Goal: Find specific page/section: Find specific page/section

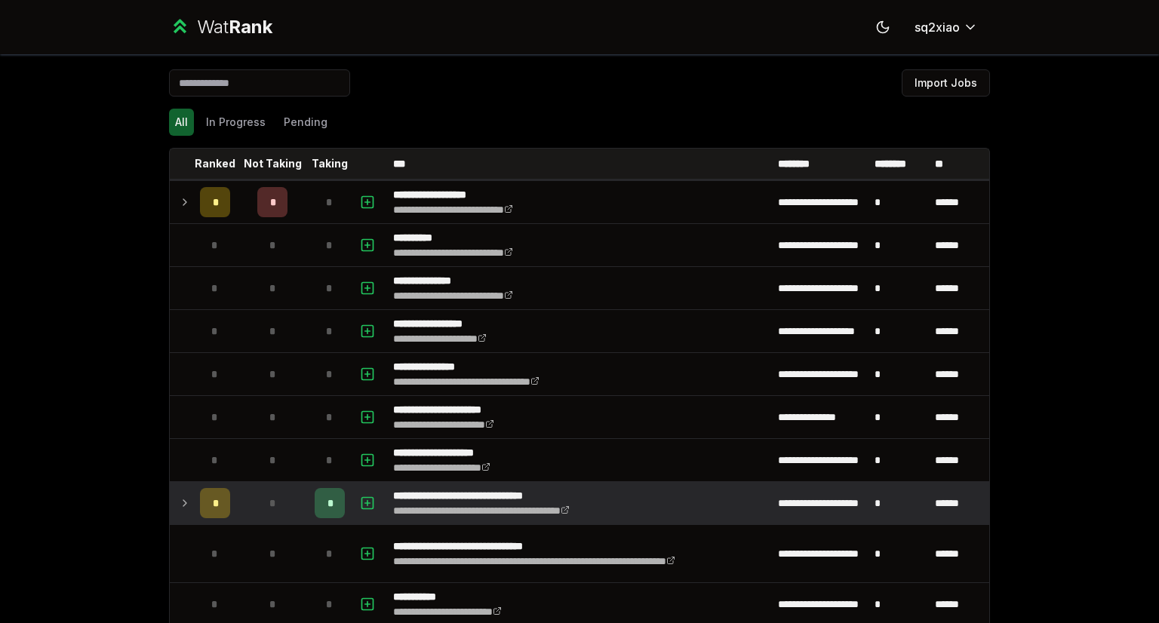
click at [175, 493] on td at bounding box center [182, 503] width 24 height 42
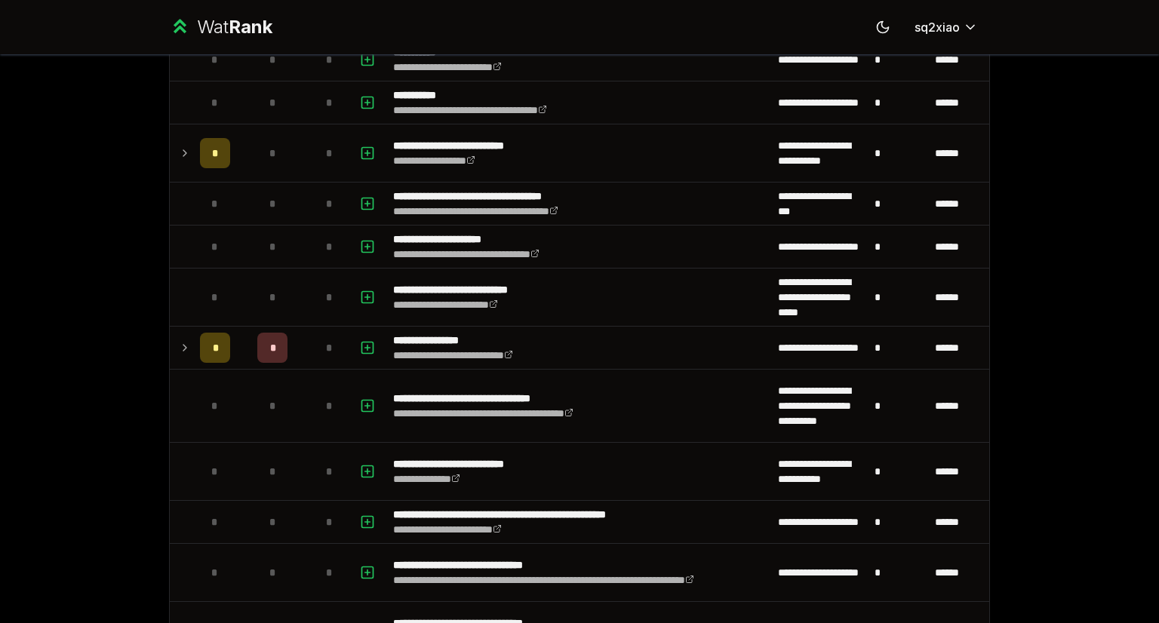
scroll to position [676, 0]
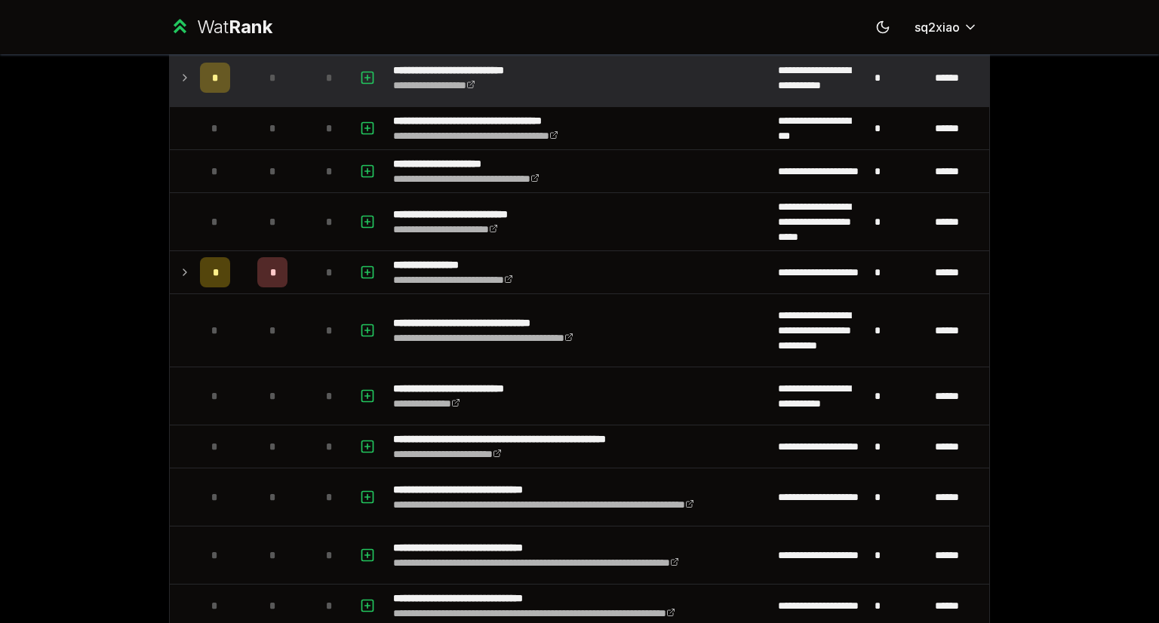
click at [179, 75] on icon at bounding box center [185, 78] width 12 height 18
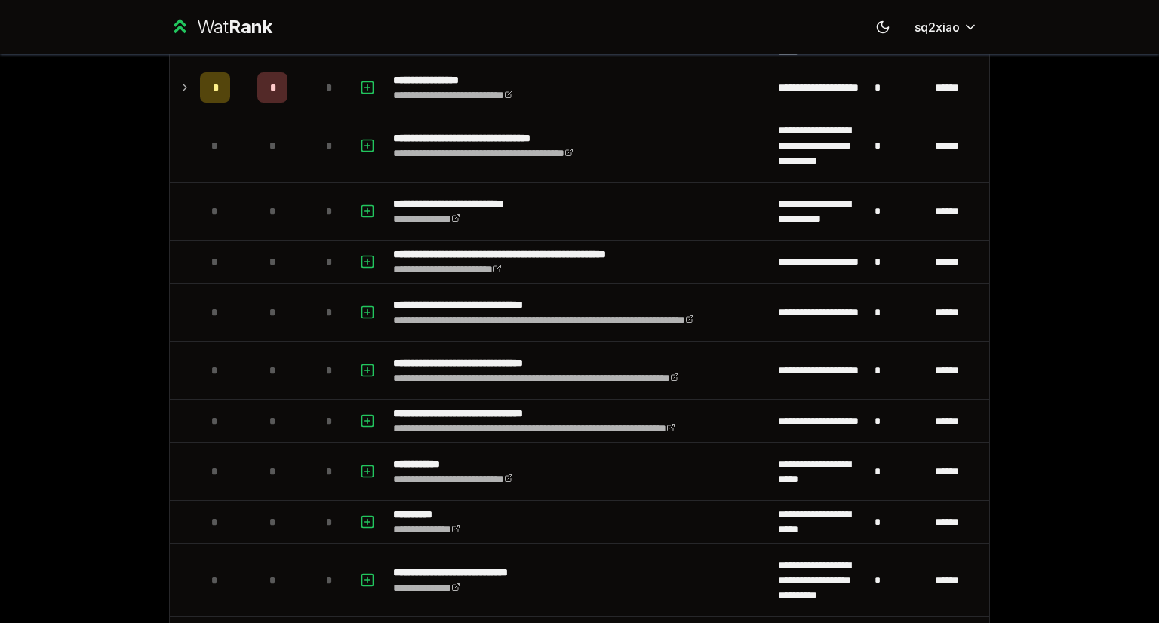
scroll to position [944, 0]
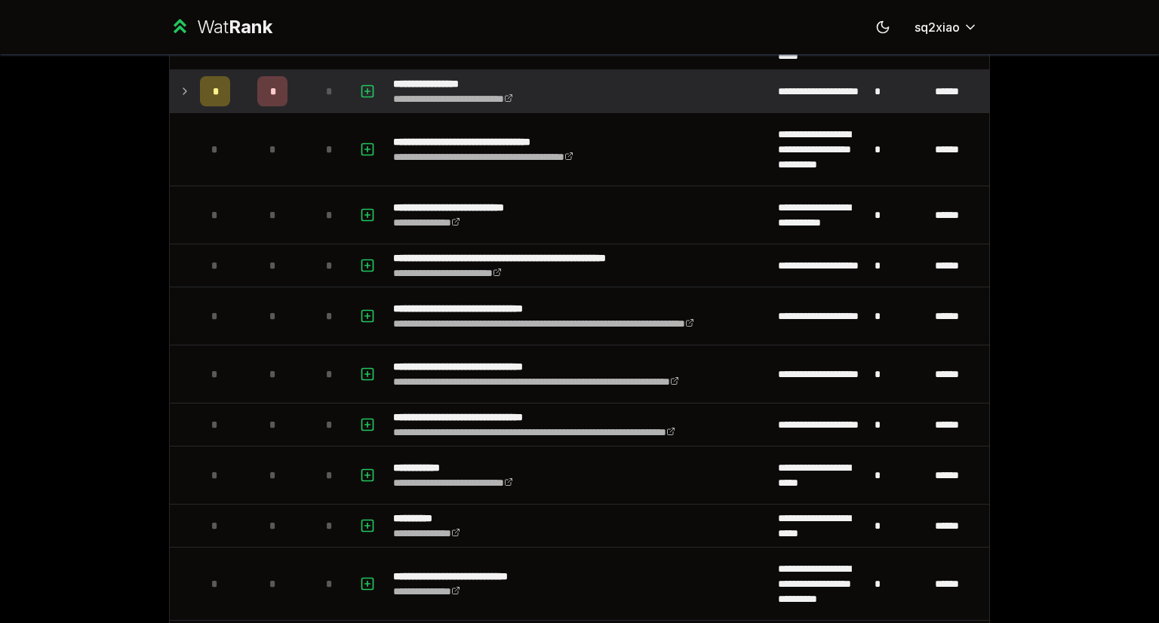
click at [180, 93] on icon at bounding box center [185, 91] width 12 height 18
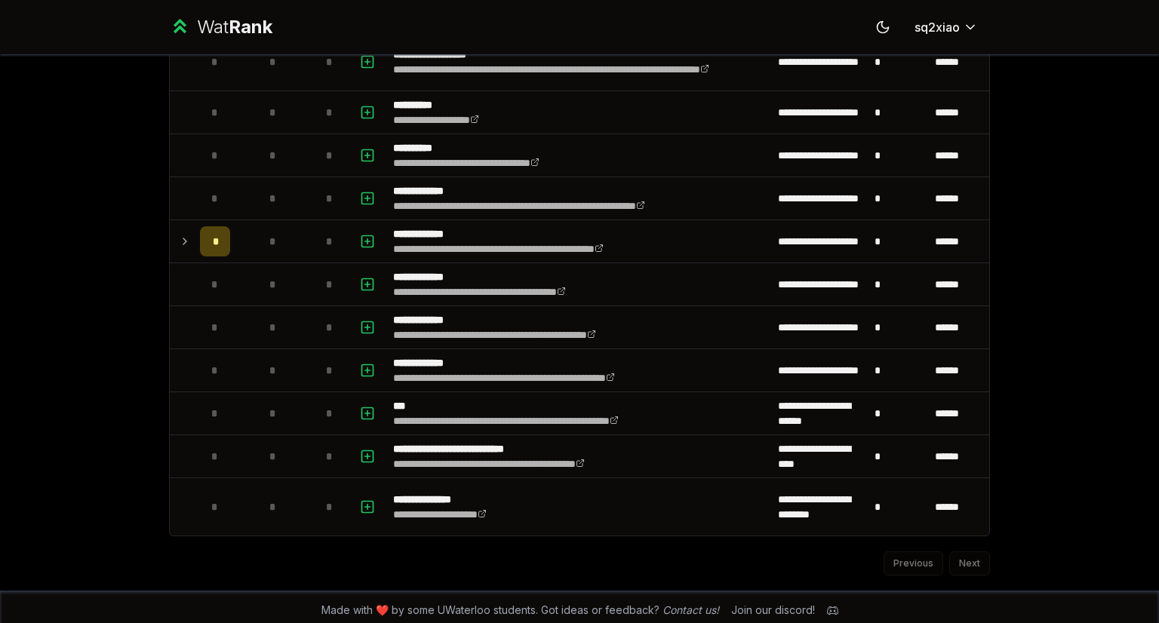
scroll to position [69, 0]
